Goal: Information Seeking & Learning: Learn about a topic

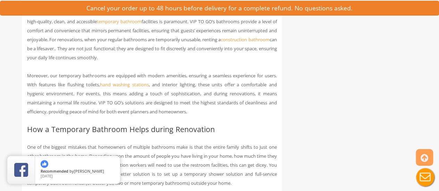
scroll to position [734, 0]
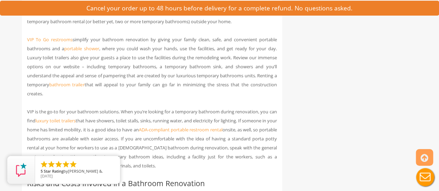
scroll to position [896, 0]
click at [82, 47] on link "portable shower" at bounding box center [81, 48] width 35 height 6
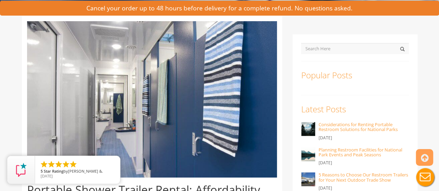
scroll to position [85, 0]
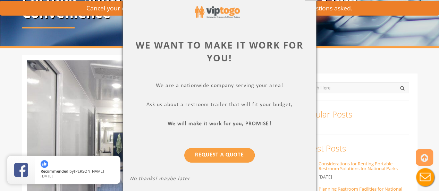
click at [164, 178] on p "No thanks! maybe later" at bounding box center [219, 180] width 179 height 8
